Goal: Transaction & Acquisition: Purchase product/service

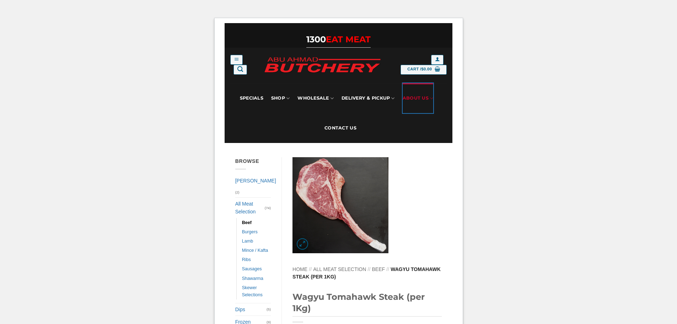
click at [425, 96] on link "About Us" at bounding box center [418, 98] width 31 height 30
click at [409, 97] on link "About Us" at bounding box center [418, 98] width 31 height 30
click at [435, 99] on ul "Specials SHOP Meats All Meat Selection Mince / Kafta Beef Burgers Gourmet Items…" at bounding box center [338, 113] width 217 height 60
click at [428, 101] on link "About Us" at bounding box center [418, 98] width 31 height 30
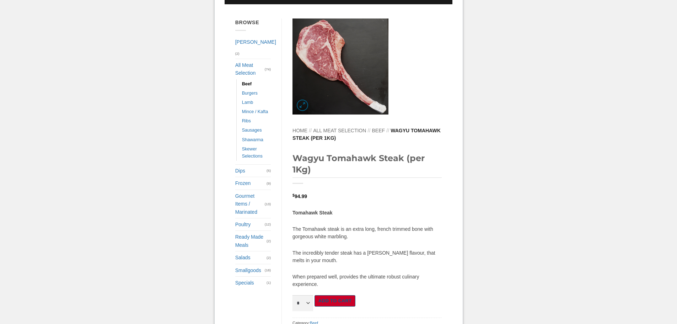
scroll to position [142, 0]
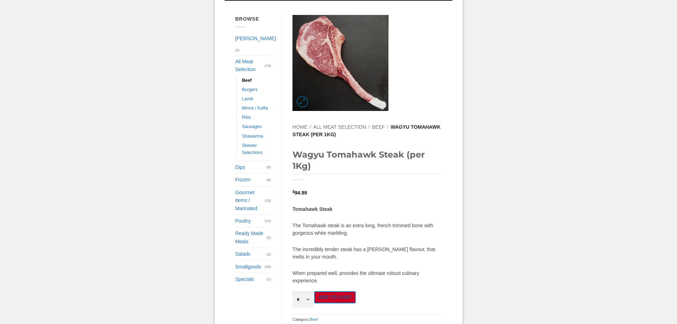
click at [338, 293] on button "Add to cart" at bounding box center [334, 297] width 41 height 12
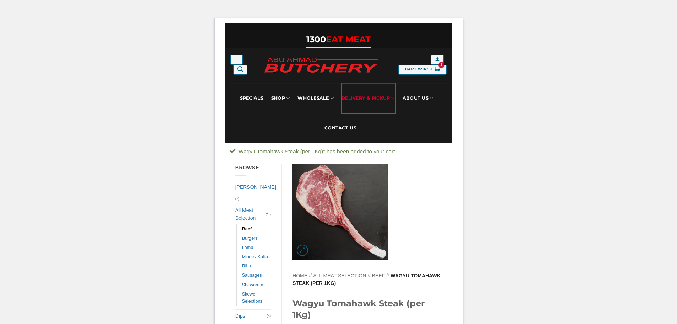
click at [361, 96] on link "Delivery & Pickup" at bounding box center [367, 98] width 53 height 30
click at [393, 98] on icon at bounding box center [393, 98] width 4 height 7
click at [345, 130] on link "Contact Us" at bounding box center [340, 128] width 32 height 30
